Goal: Complete application form

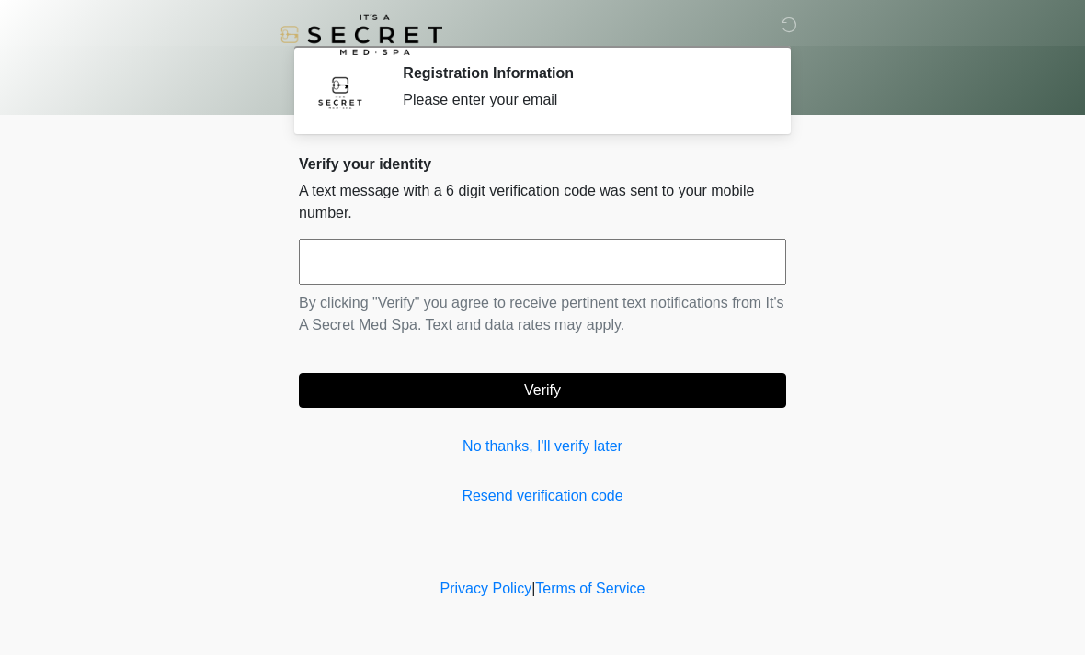
click at [632, 277] on input "text" at bounding box center [542, 262] width 487 height 46
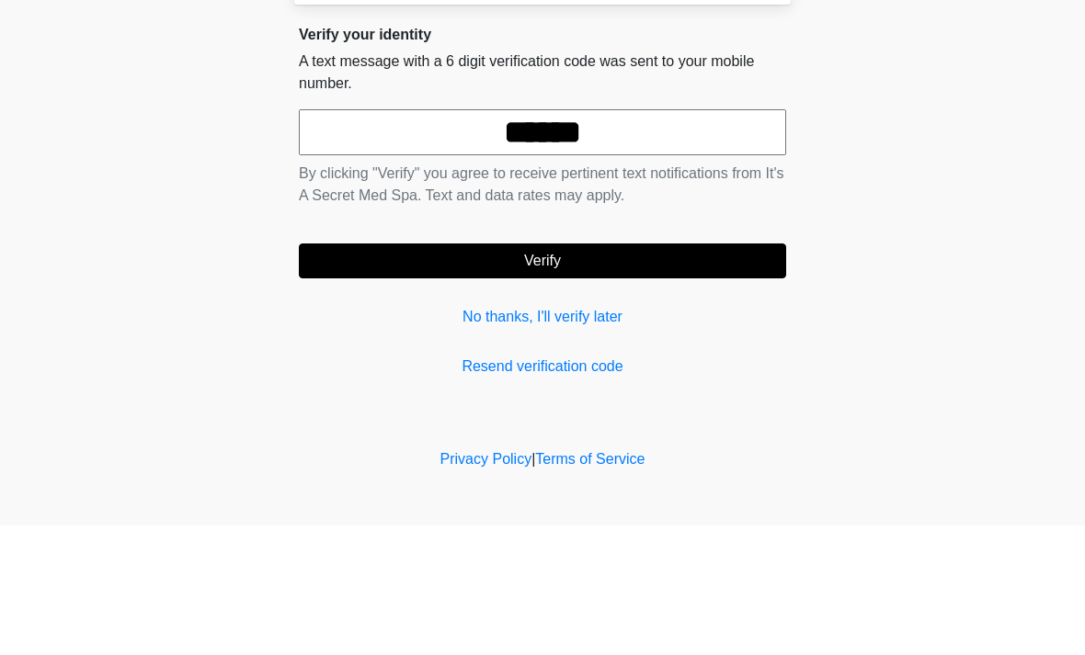
type input "******"
click at [619, 373] on button "Verify" at bounding box center [542, 390] width 487 height 35
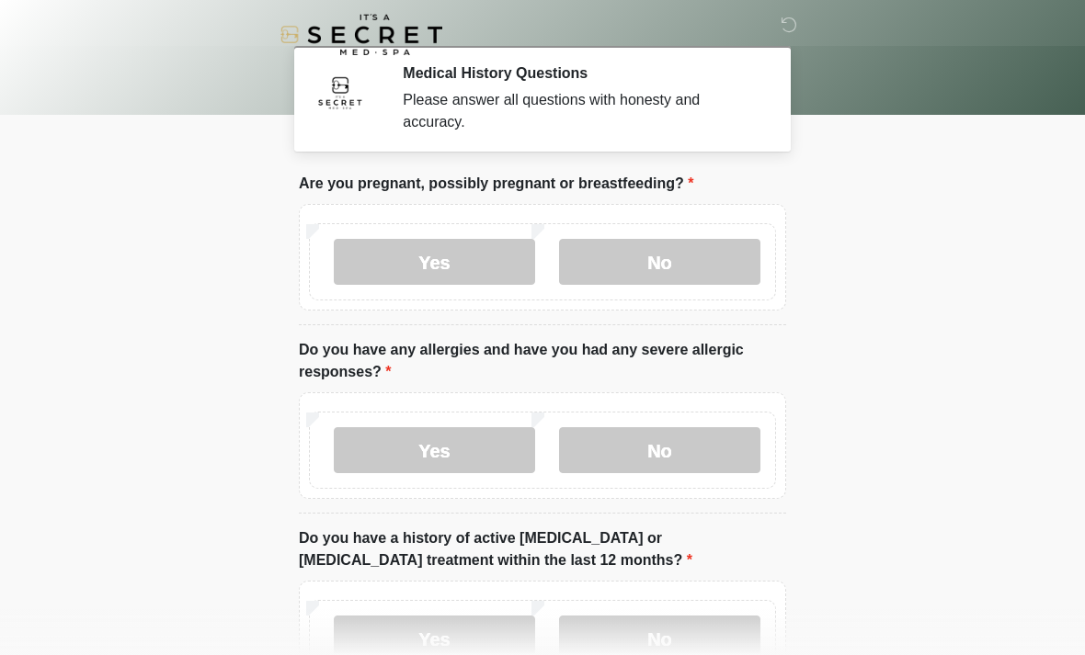
click at [690, 253] on label "No" at bounding box center [659, 262] width 201 height 46
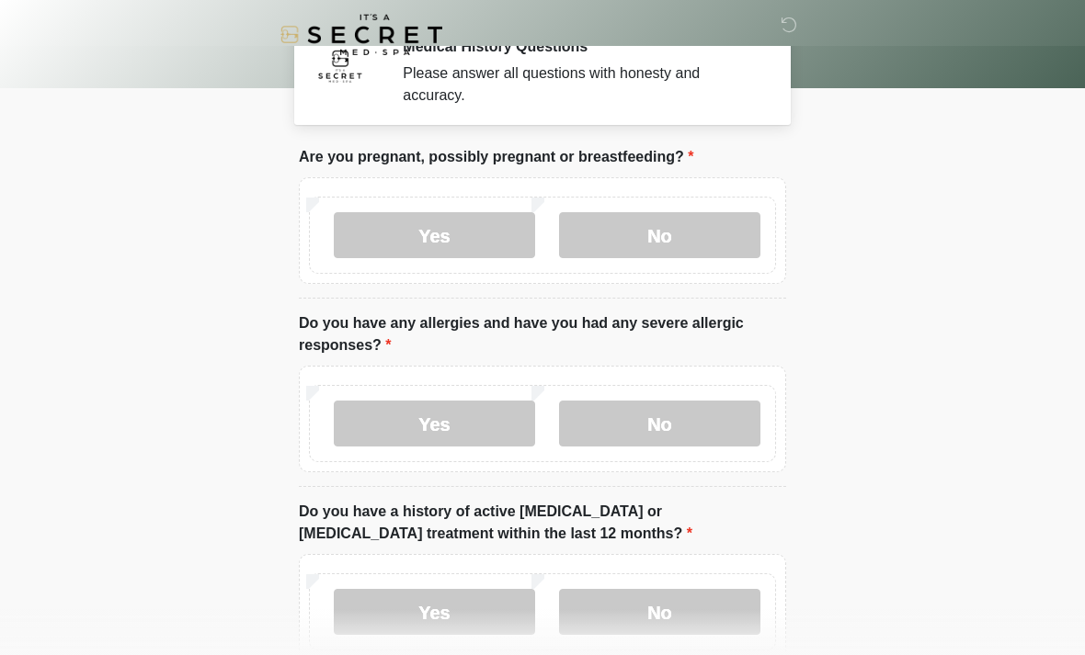
click at [712, 417] on label "No" at bounding box center [659, 424] width 201 height 46
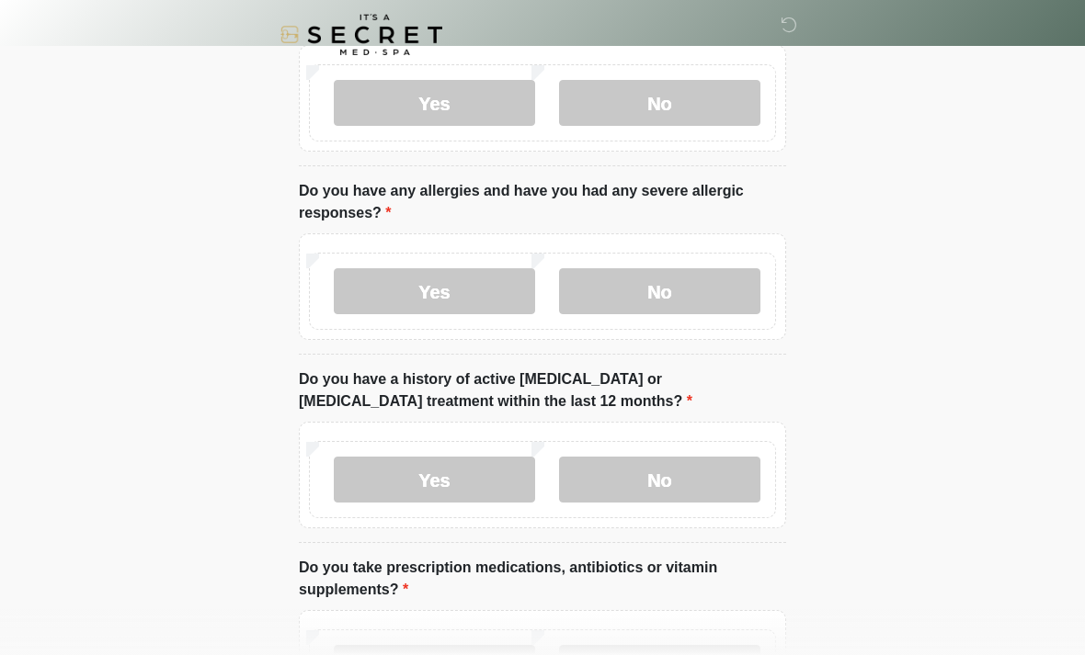
scroll to position [162, 0]
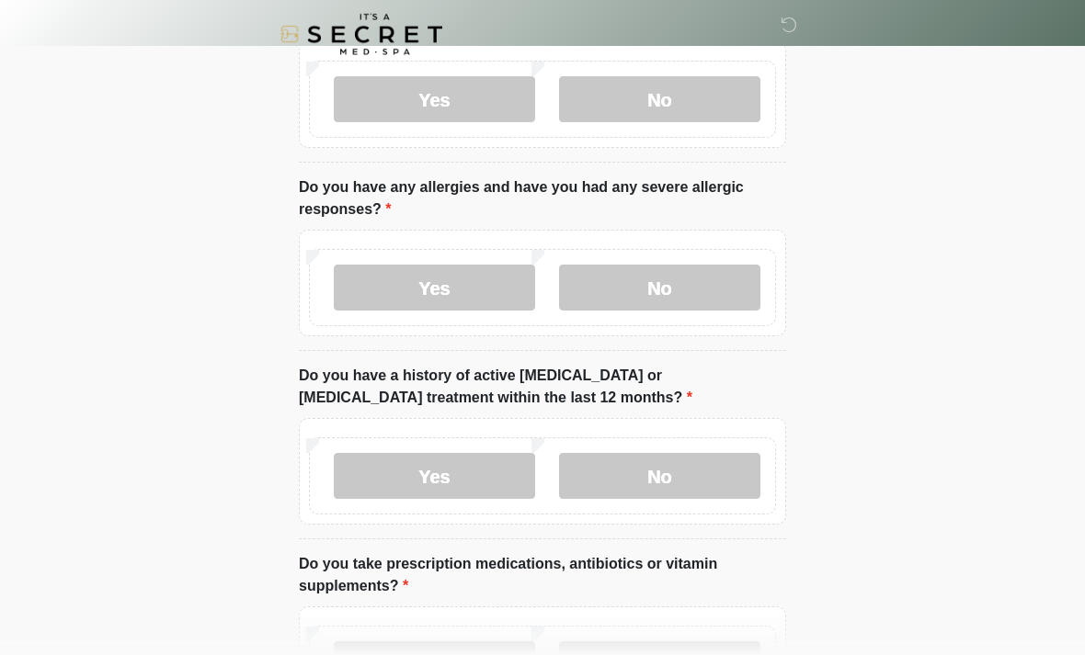
click at [723, 467] on label "No" at bounding box center [659, 477] width 201 height 46
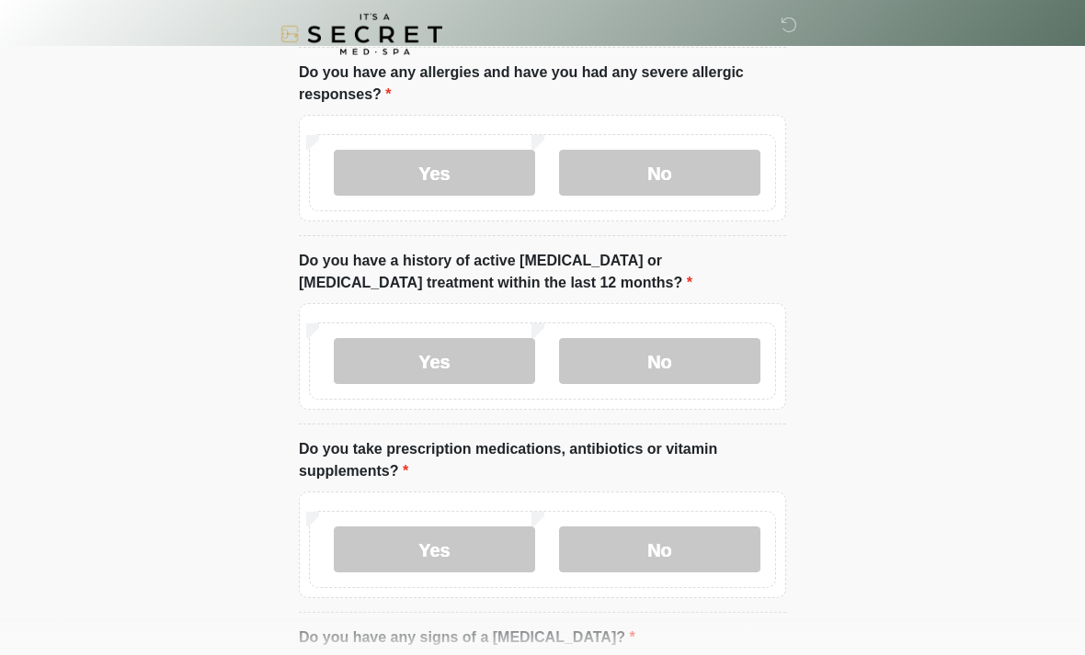
click at [693, 547] on label "No" at bounding box center [659, 551] width 201 height 46
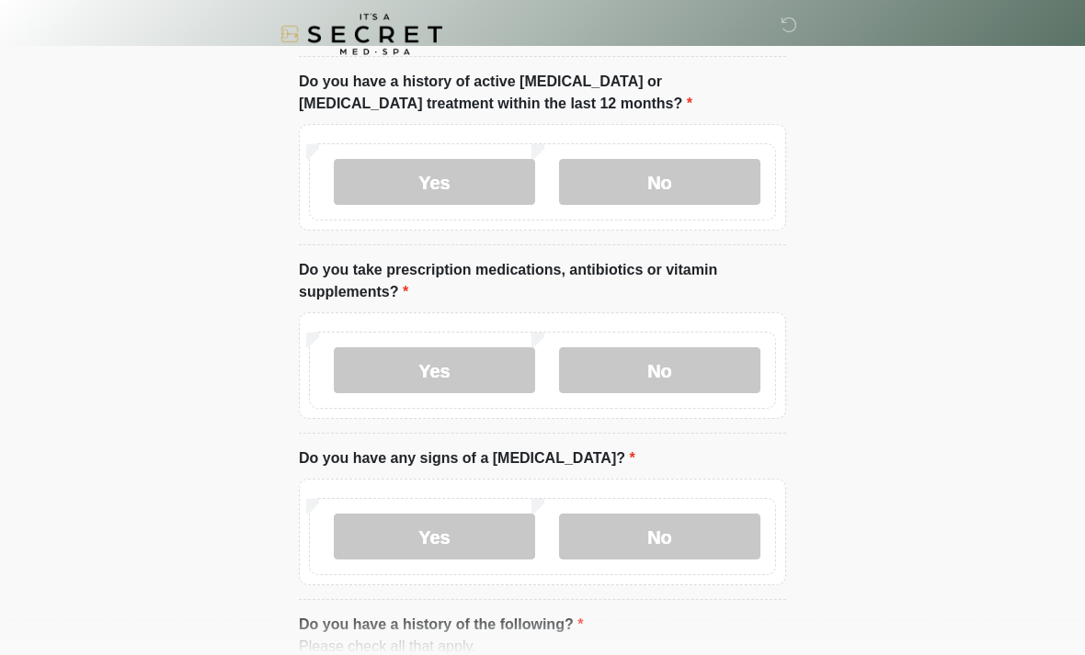
click at [692, 531] on label "No" at bounding box center [659, 538] width 201 height 46
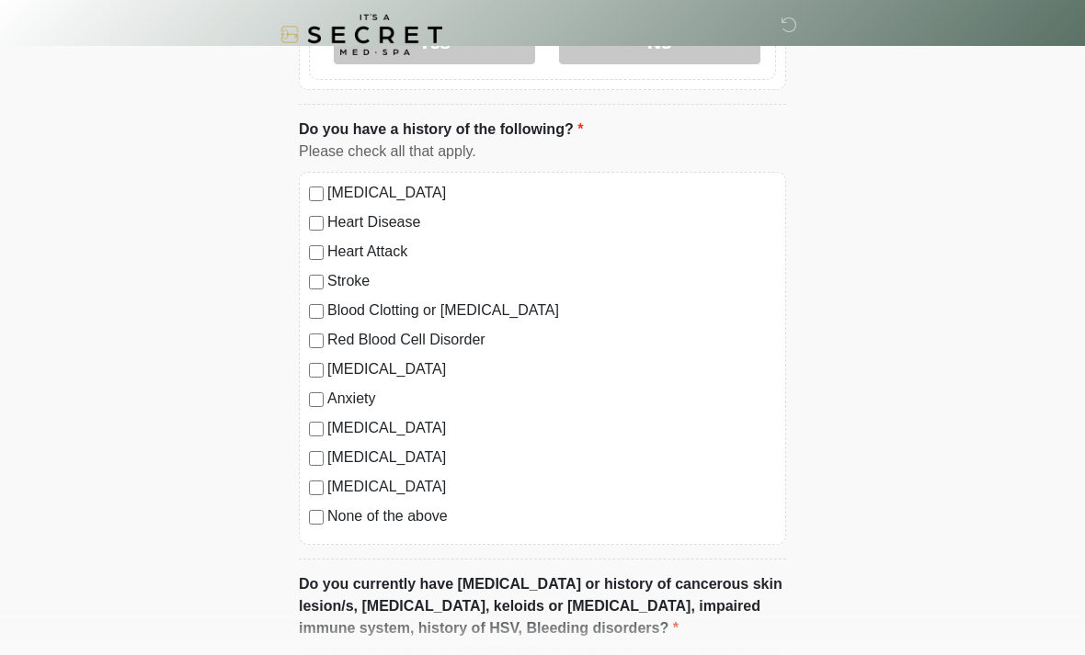
scroll to position [953, 0]
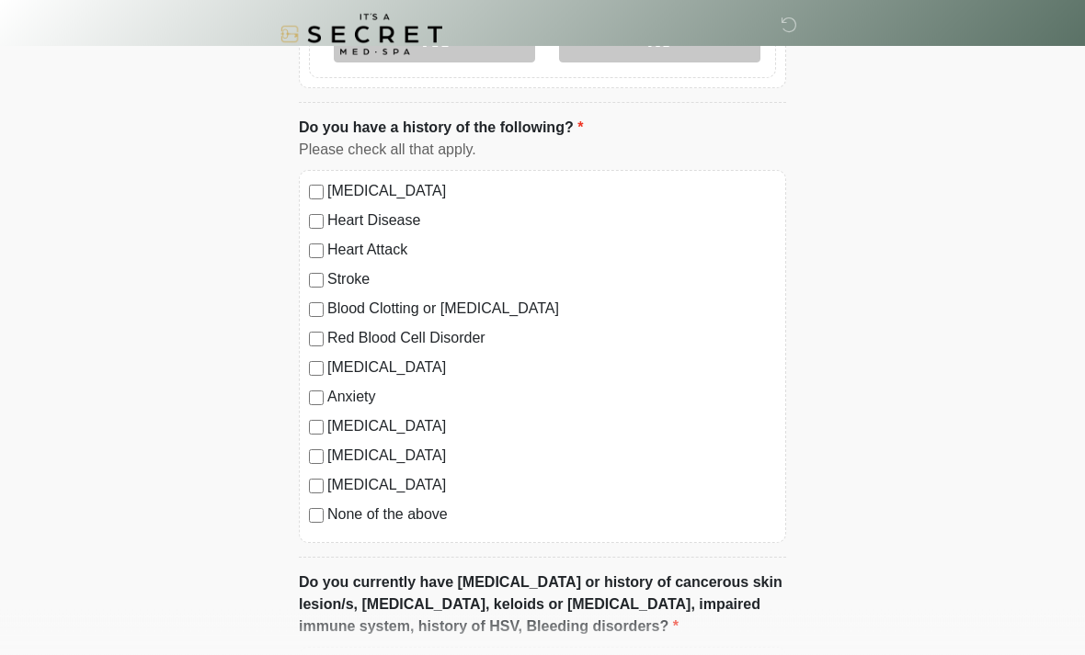
click at [439, 520] on label "None of the above" at bounding box center [551, 516] width 449 height 22
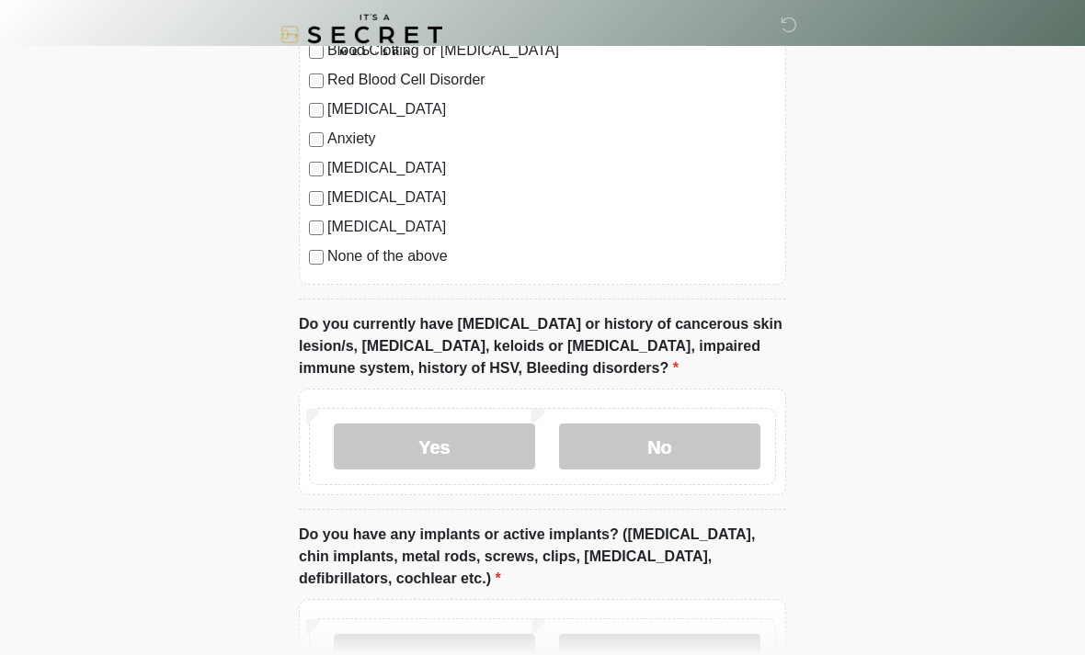
scroll to position [1237, 0]
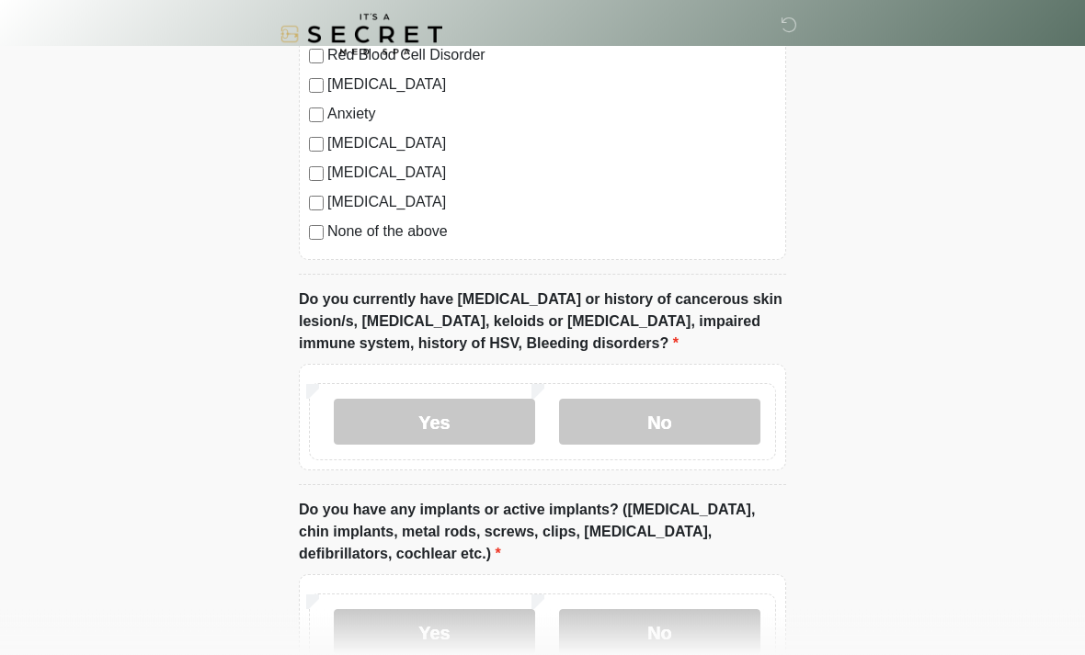
click at [713, 424] on label "No" at bounding box center [659, 423] width 201 height 46
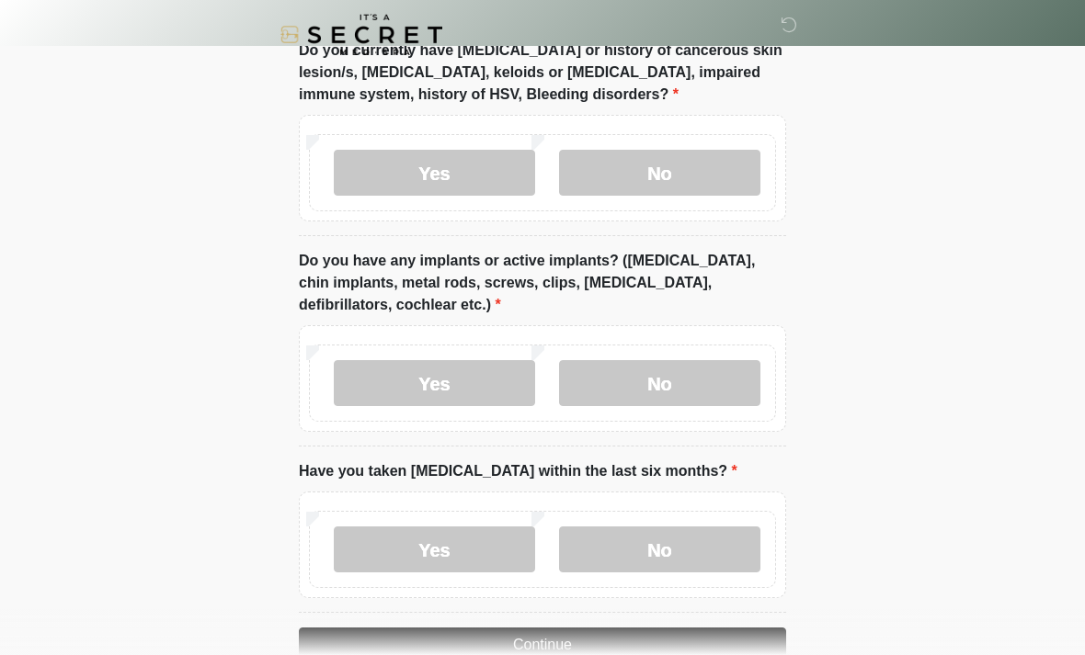
click at [722, 389] on label "No" at bounding box center [659, 383] width 201 height 46
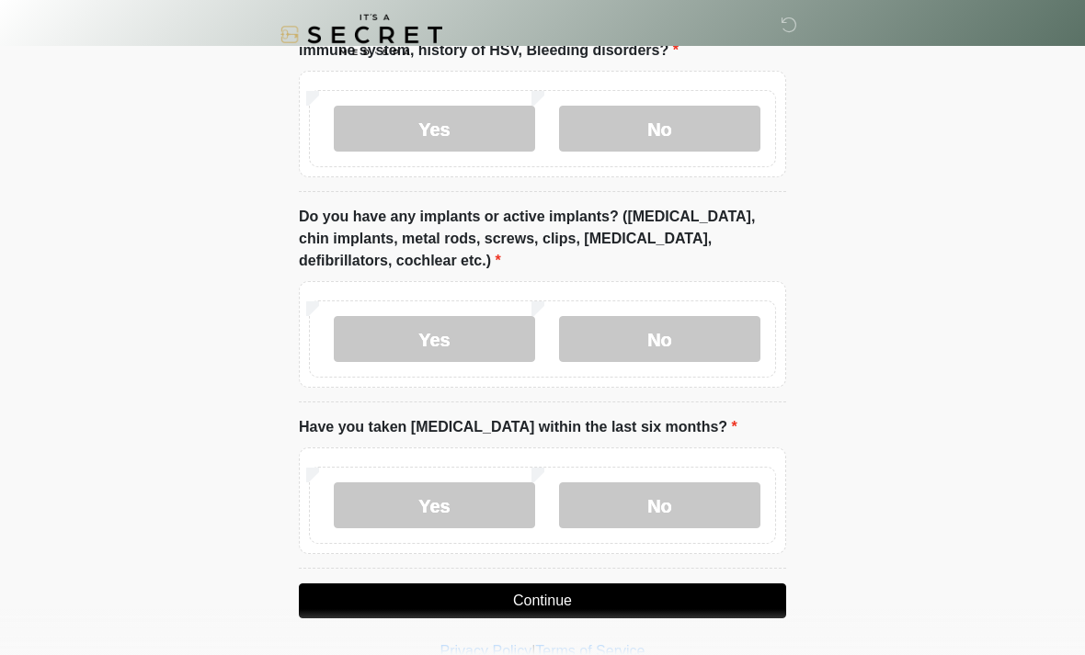
click at [721, 501] on label "No" at bounding box center [659, 506] width 201 height 46
click at [685, 602] on button "Continue" at bounding box center [542, 601] width 487 height 35
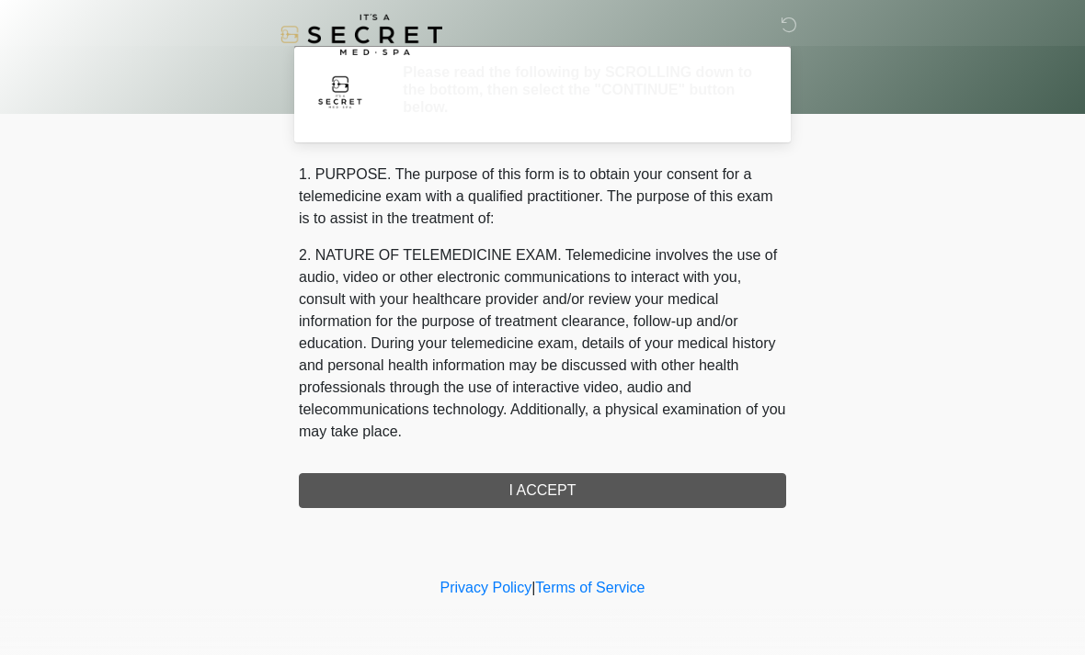
scroll to position [0, 0]
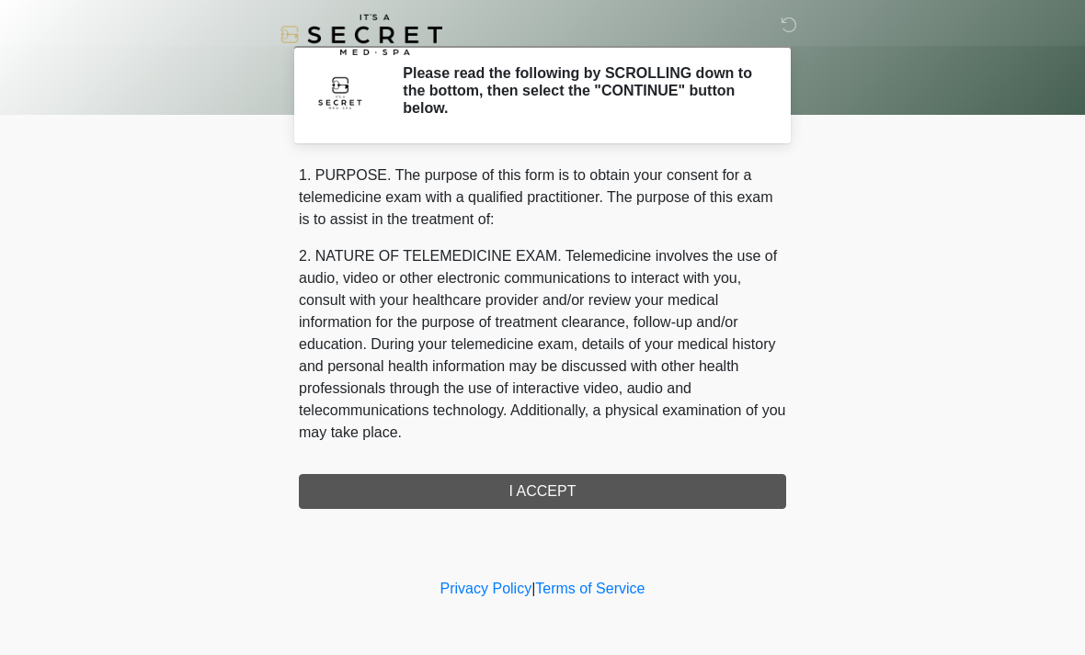
click at [680, 487] on div "1. PURPOSE. The purpose of this form is to obtain your consent for a telemedici…" at bounding box center [542, 337] width 487 height 345
click at [640, 482] on div "1. PURPOSE. The purpose of this form is to obtain your consent for a telemedici…" at bounding box center [542, 337] width 487 height 345
click at [600, 490] on div "1. PURPOSE. The purpose of this form is to obtain your consent for a telemedici…" at bounding box center [542, 337] width 487 height 345
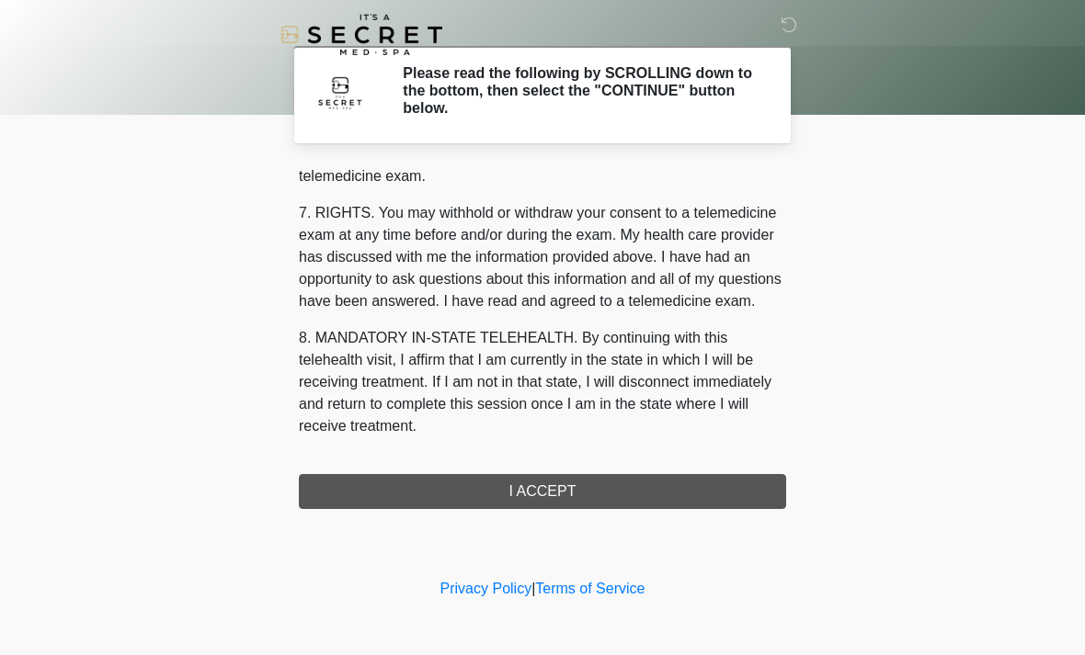
scroll to position [779, 0]
click at [584, 494] on button "I ACCEPT" at bounding box center [542, 491] width 487 height 35
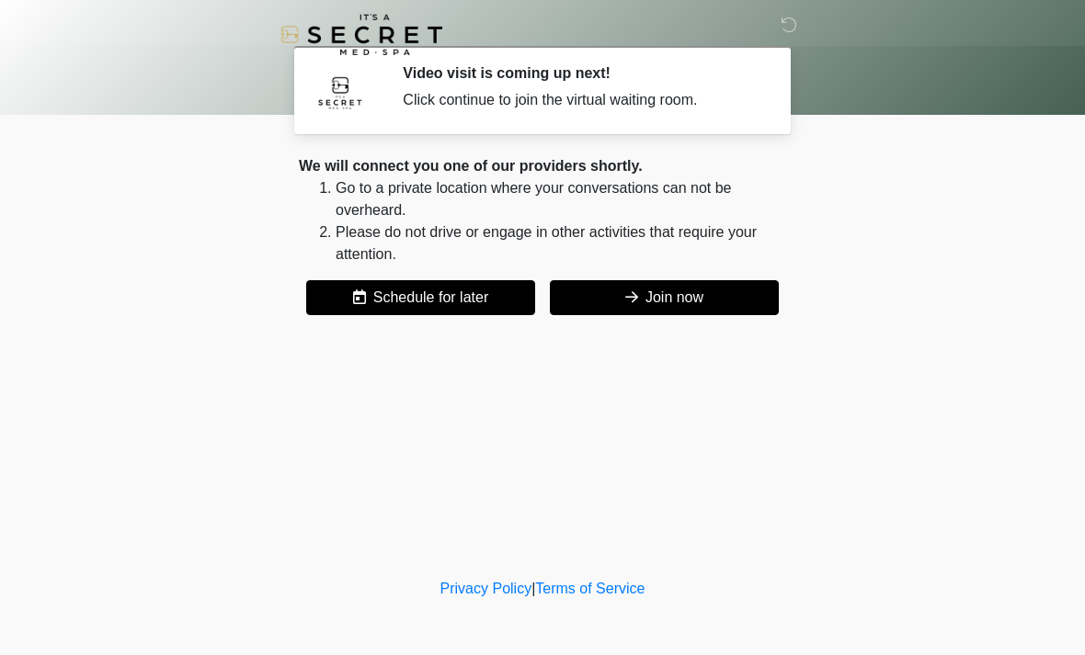
click at [732, 299] on button "Join now" at bounding box center [664, 297] width 229 height 35
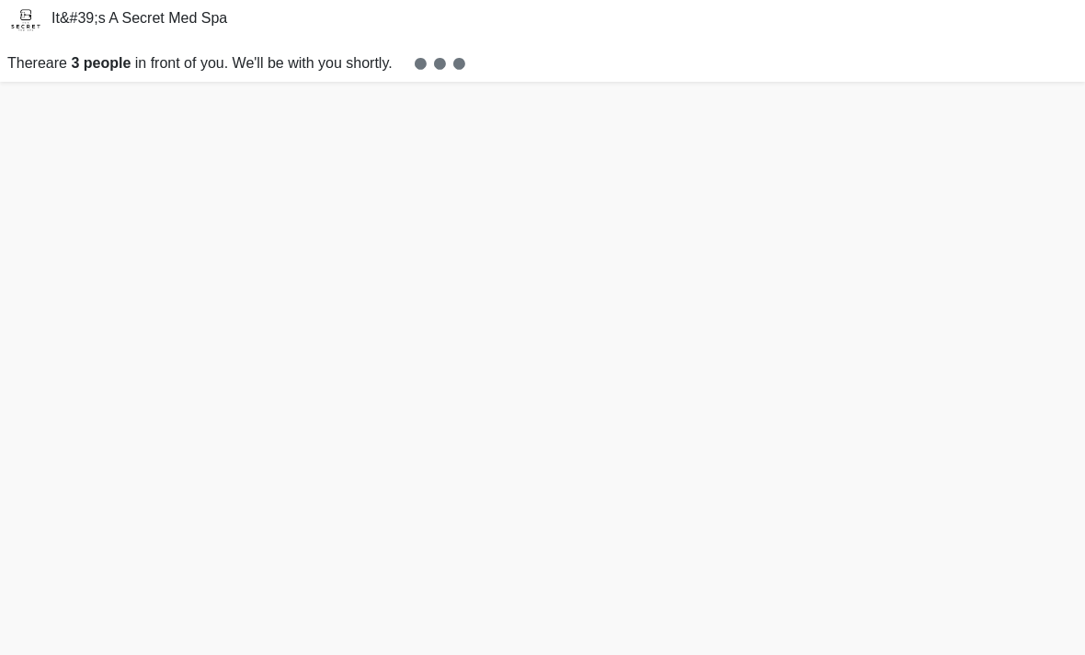
scroll to position [64, 0]
